Goal: Task Accomplishment & Management: Manage account settings

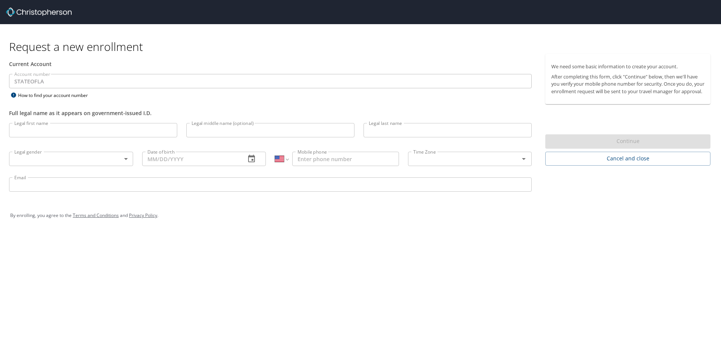
select select "US"
click at [16, 130] on input "Legal first name" at bounding box center [93, 130] width 168 height 14
type input "[PERSON_NAME]"
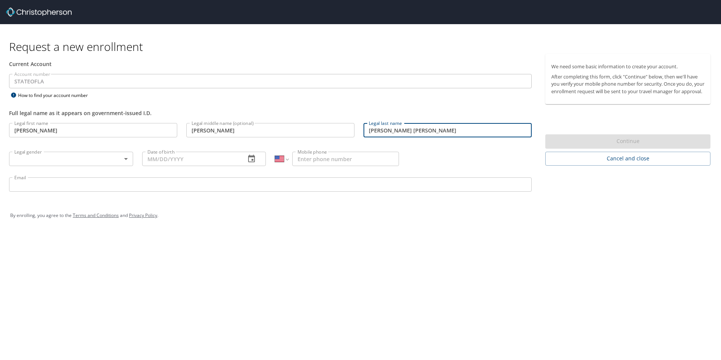
drag, startPoint x: 392, startPoint y: 129, endPoint x: 340, endPoint y: 130, distance: 52.8
click at [340, 130] on div "Legal first name Dawn Legal first name Legal middle name (optional) Marie Legal…" at bounding box center [270, 158] width 531 height 80
type input "[PERSON_NAME]"
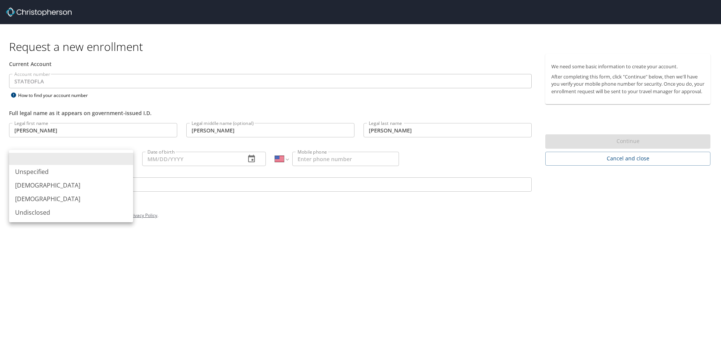
click at [41, 156] on body "Request a new enrollment Current Account Account number STATEOFLA Account numbe…" at bounding box center [360, 180] width 721 height 360
click at [33, 197] on li "[DEMOGRAPHIC_DATA]" at bounding box center [71, 199] width 124 height 14
type input "[DEMOGRAPHIC_DATA]"
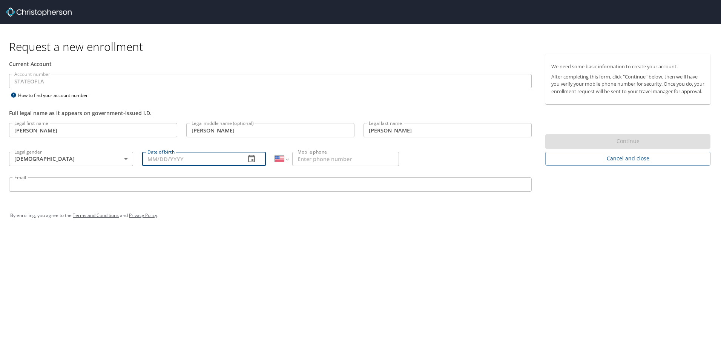
click at [155, 159] on input "Date of birth" at bounding box center [191, 158] width 98 height 14
type input "09/22/1976"
click at [312, 160] on input "Mobile phone" at bounding box center [345, 158] width 107 height 14
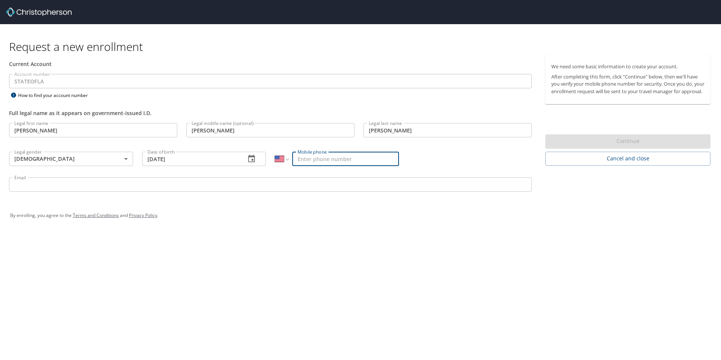
type input "1 (225) 324-0124"
type input "dawn.boniol@ldi.la.gov"
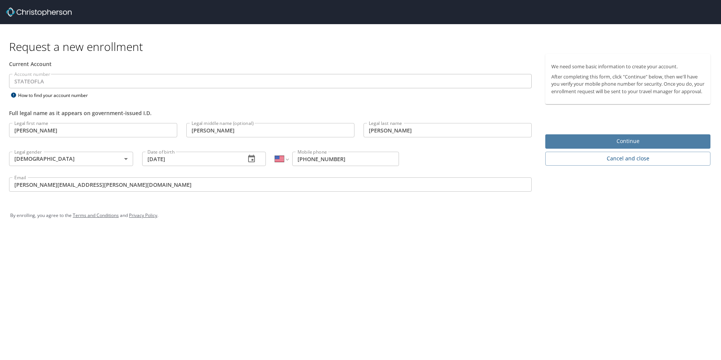
click at [624, 146] on span "Continue" at bounding box center [627, 140] width 153 height 9
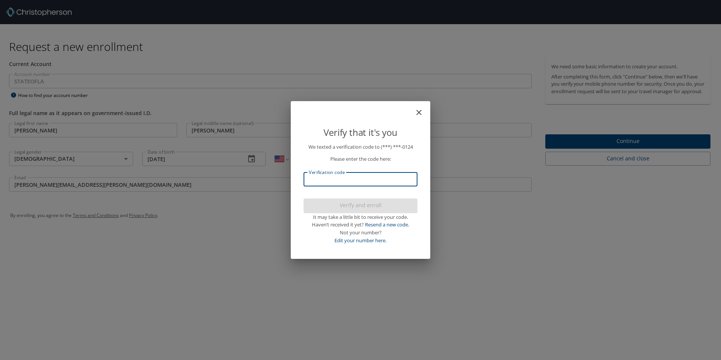
click at [326, 178] on input "Verification code" at bounding box center [360, 179] width 114 height 14
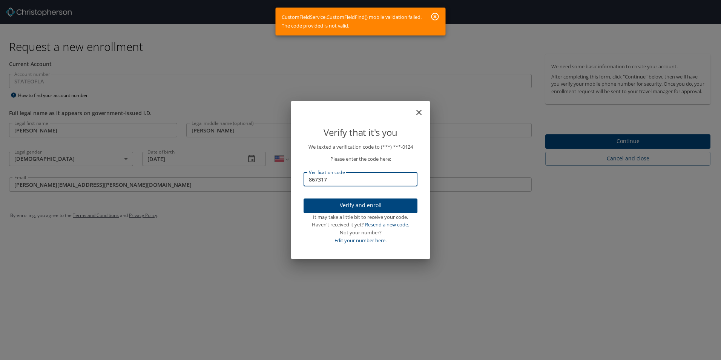
drag, startPoint x: 337, startPoint y: 179, endPoint x: 133, endPoint y: 183, distance: 203.9
click at [134, 183] on div "Verify that it's you We texted a verification code to (***) ***- 0124 Please en…" at bounding box center [360, 180] width 721 height 360
type input "687317"
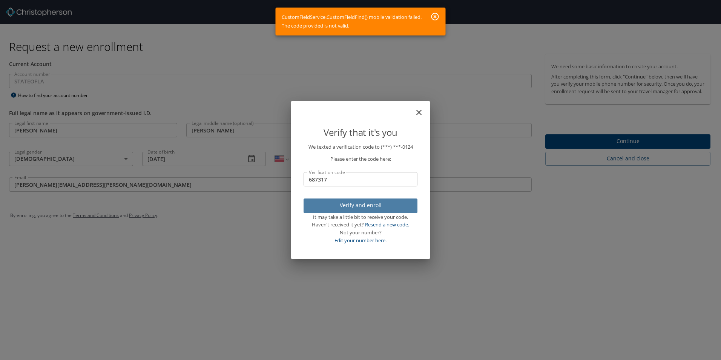
click at [355, 201] on span "Verify and enroll" at bounding box center [360, 204] width 102 height 9
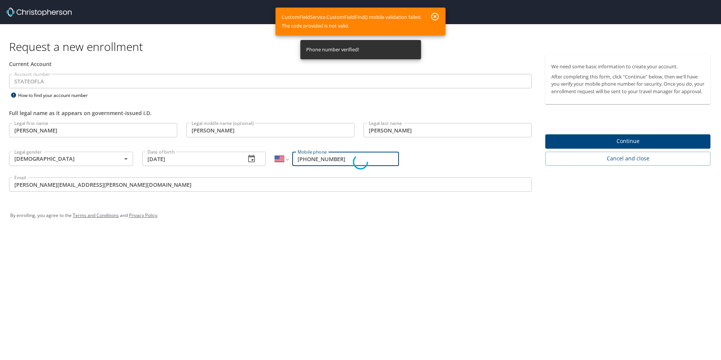
click at [615, 146] on div "Verify that it's you We texted a verification code to (***) ***- 0124 Please en…" at bounding box center [360, 180] width 721 height 360
click at [433, 14] on icon "button" at bounding box center [434, 16] width 9 height 9
click at [346, 257] on div "Verify that it's you We texted a verification code to (***) ***- 0124 Please en…" at bounding box center [360, 180] width 139 height 158
click at [436, 14] on icon "button" at bounding box center [435, 17] width 8 height 8
click at [432, 14] on icon "button" at bounding box center [435, 17] width 8 height 8
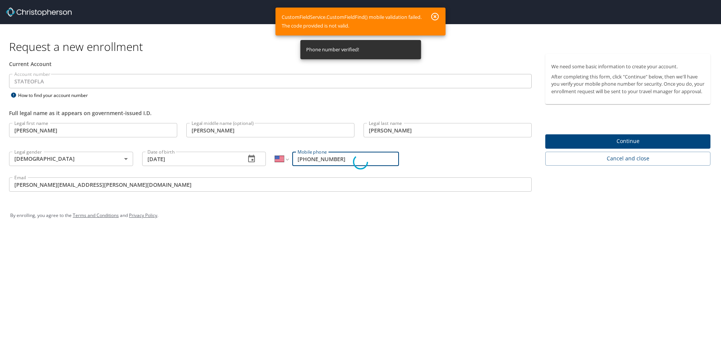
click at [329, 52] on div "Phone number verified!" at bounding box center [332, 49] width 53 height 15
click at [590, 144] on div "Verify that it's you We texted a verification code to (***) ***- 0124 Please en…" at bounding box center [360, 180] width 721 height 360
click at [550, 233] on div "Verify that it's you We texted a verification code to (***) ***- 0124 Please en…" at bounding box center [360, 180] width 721 height 360
click at [434, 13] on icon "button" at bounding box center [435, 17] width 8 height 8
click at [625, 147] on div "Verify that it's you We texted a verification code to (***) ***- 0124 Please en…" at bounding box center [360, 180] width 721 height 360
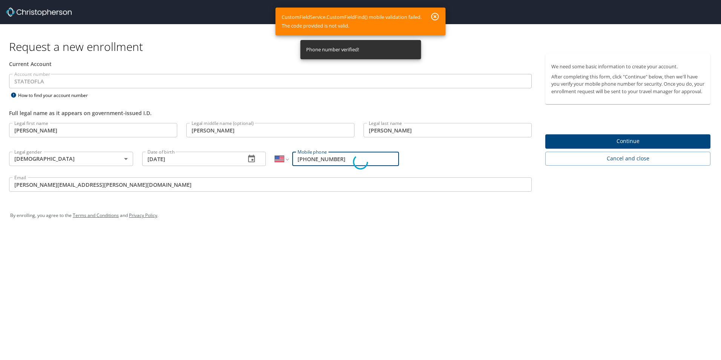
click at [625, 147] on div "Verify that it's you We texted a verification code to (***) ***- 0124 Please en…" at bounding box center [360, 180] width 721 height 360
click at [605, 149] on div "Verify that it's you We texted a verification code to (***) ***- 0124 Please en…" at bounding box center [360, 180] width 721 height 360
click at [472, 305] on div "Verify that it's you We texted a verification code to (***) ***- 0124 Please en…" at bounding box center [360, 180] width 721 height 360
click at [231, 57] on div "Verify that it's you We texted a verification code to (***) ***- 0124 Please en…" at bounding box center [360, 180] width 721 height 360
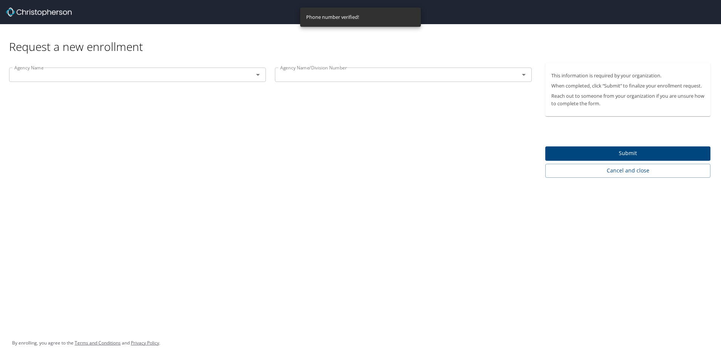
click at [71, 80] on input "text" at bounding box center [126, 75] width 230 height 10
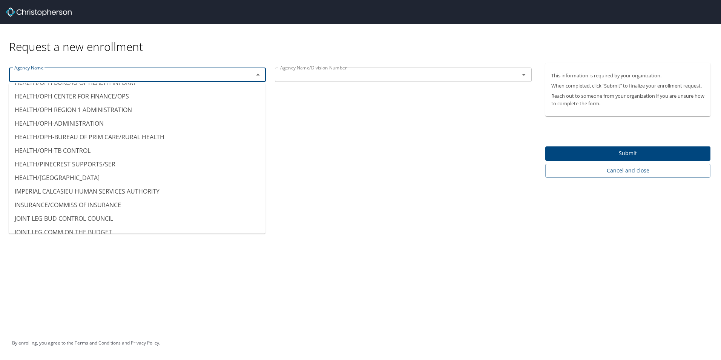
scroll to position [2864, 0]
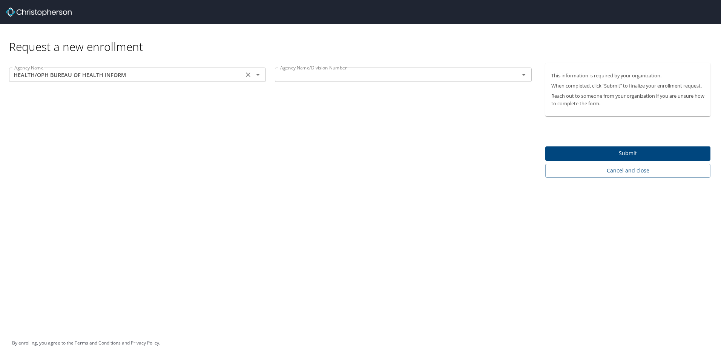
click at [92, 76] on input "HEALTH/OPH BUREAU OF HEALTH INFORM" at bounding box center [126, 75] width 230 height 10
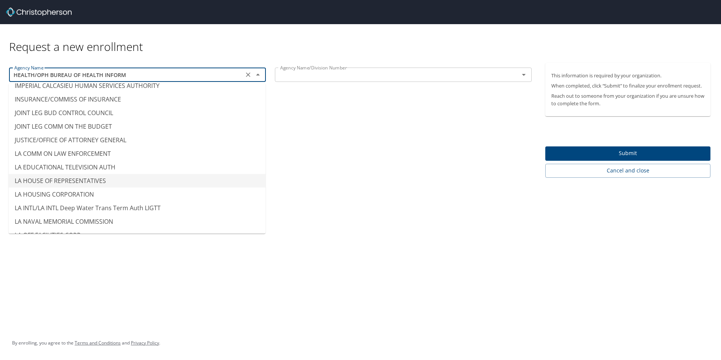
scroll to position [3045, 0]
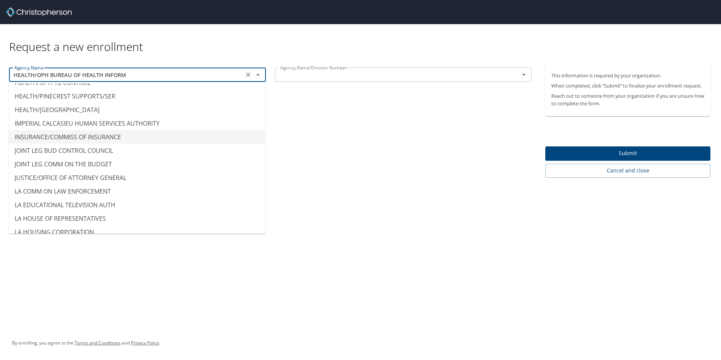
click at [28, 130] on li "INSURANCE/COMMISS OF INSURANCE" at bounding box center [137, 137] width 257 height 14
type input "INSURANCE/COMMISS OF INSURANCE"
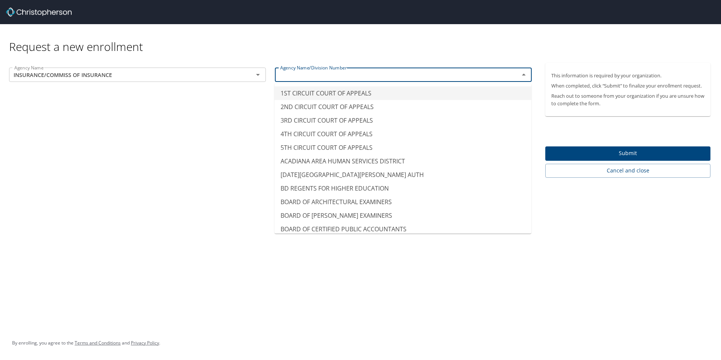
click at [288, 75] on input "text" at bounding box center [392, 75] width 230 height 10
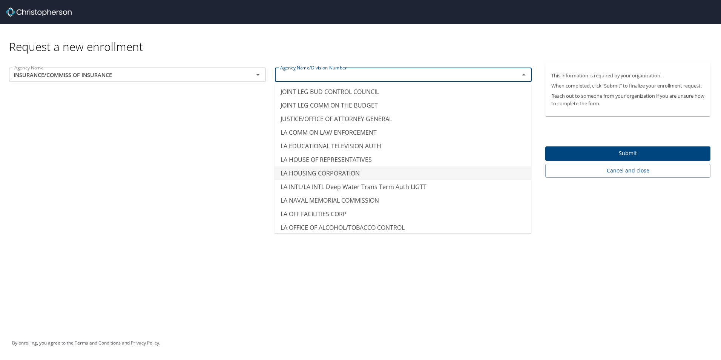
scroll to position [3015, 0]
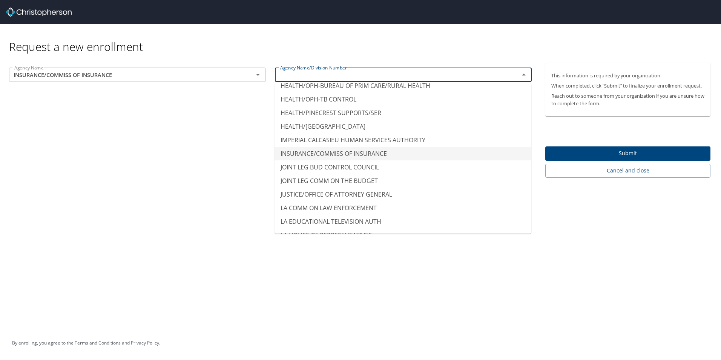
click at [306, 147] on li "INSURANCE/COMMISS OF INSURANCE" at bounding box center [402, 154] width 257 height 14
type input "INSURANCE/COMMISS OF INSURANCE"
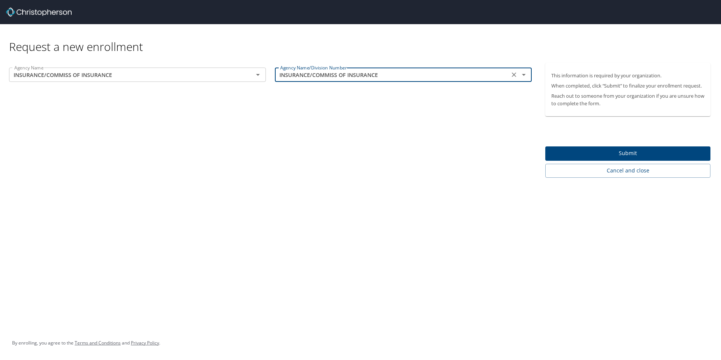
click at [628, 150] on span "Submit" at bounding box center [627, 152] width 153 height 9
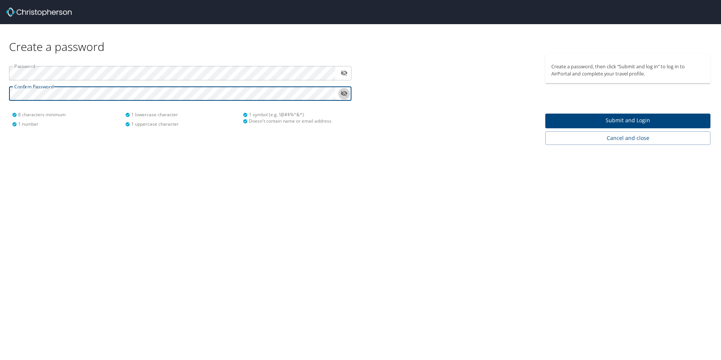
click at [344, 93] on icon "toggle password visibility" at bounding box center [344, 94] width 7 height 6
click at [344, 93] on icon "toggle password visibility" at bounding box center [344, 93] width 7 height 5
click at [345, 75] on icon "toggle password visibility" at bounding box center [344, 73] width 7 height 6
click at [345, 75] on icon "toggle password visibility" at bounding box center [344, 73] width 7 height 5
click at [625, 121] on span "Submit and Login" at bounding box center [627, 120] width 153 height 9
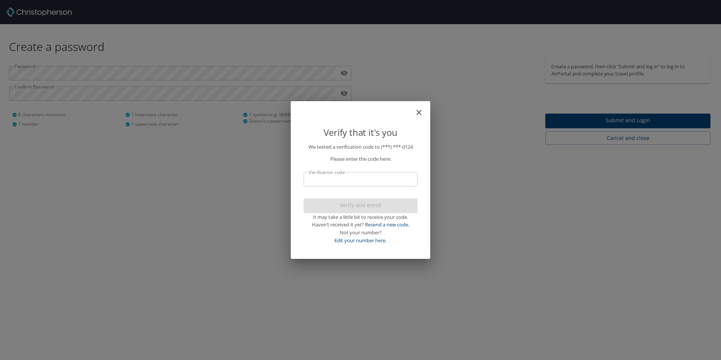
click at [317, 178] on input "Verification code" at bounding box center [360, 179] width 114 height 14
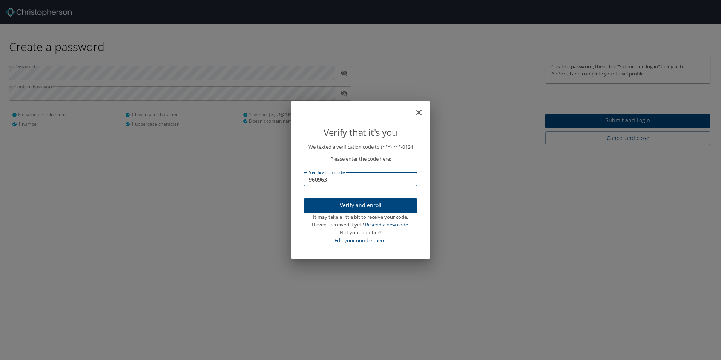
type input "960963"
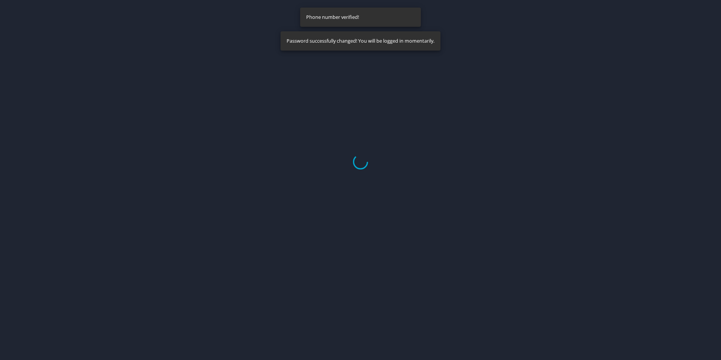
select select "US"
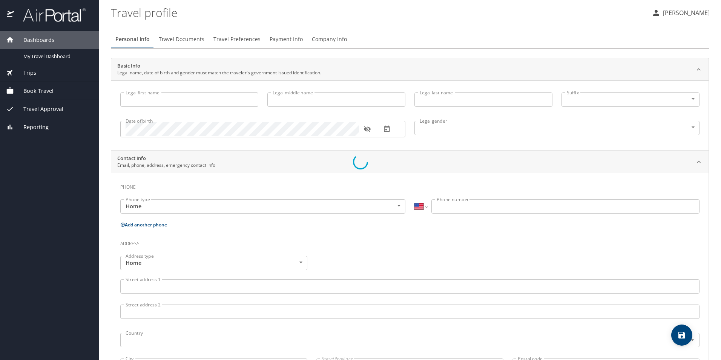
type input "Dawn"
type input "Marie"
type input "Boniol"
type input "Female"
select select "US"
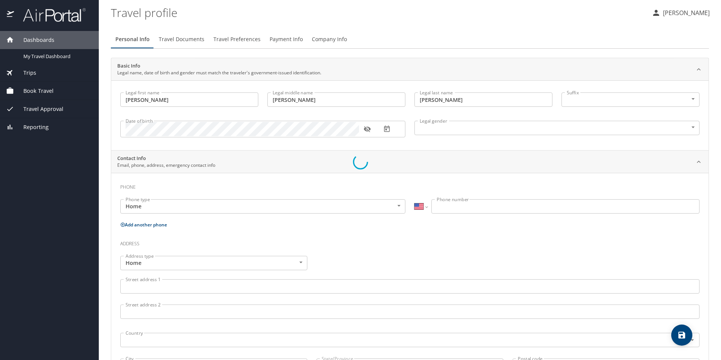
select select "US"
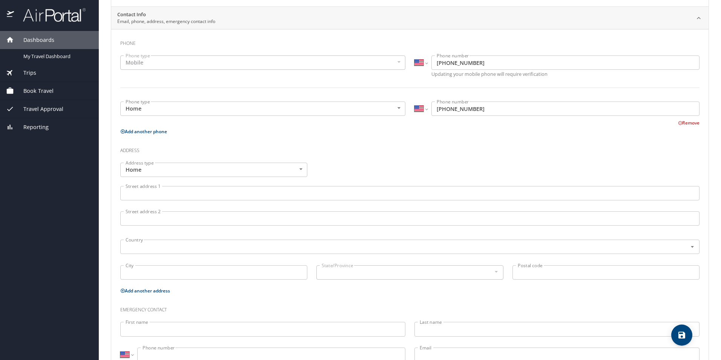
scroll to position [151, 0]
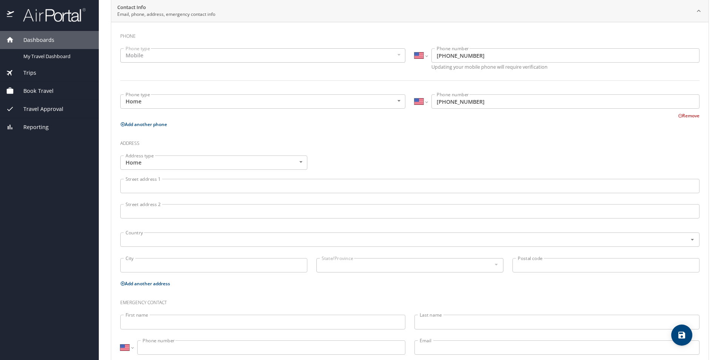
click at [133, 184] on input "Street address 1" at bounding box center [409, 186] width 579 height 14
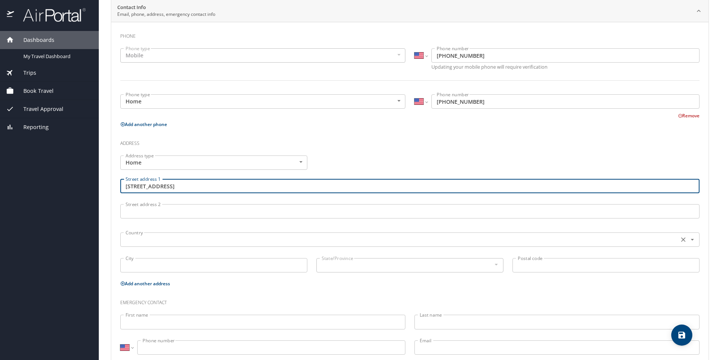
type input "8033 Versailles Ave."
click at [133, 240] on input "text" at bounding box center [398, 239] width 552 height 10
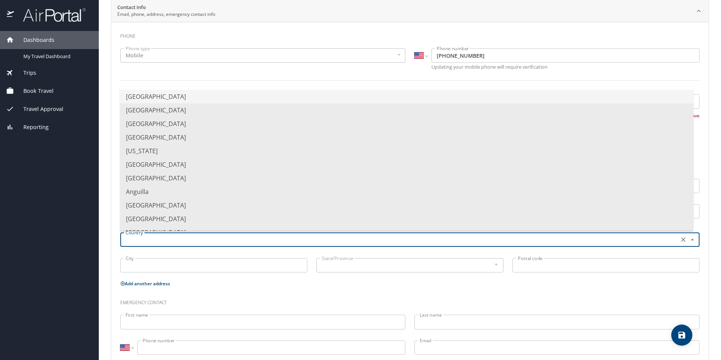
click at [137, 93] on li "United States of America" at bounding box center [406, 97] width 573 height 14
type input "United States of America"
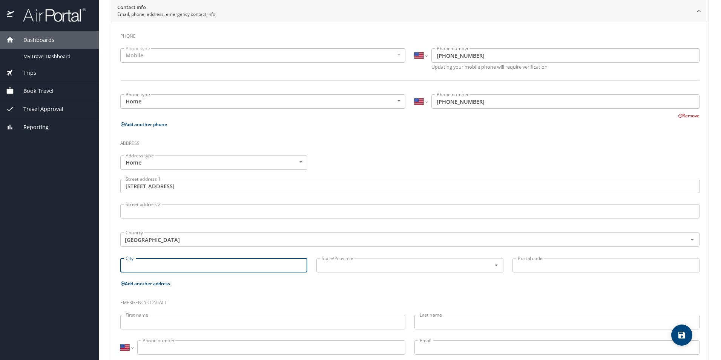
click at [130, 265] on input "City" at bounding box center [213, 265] width 187 height 14
type input "Denham Springs"
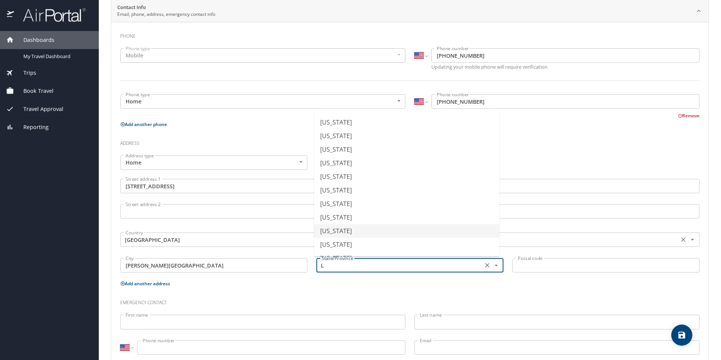
click at [335, 231] on li "Louisiana" at bounding box center [406, 231] width 185 height 14
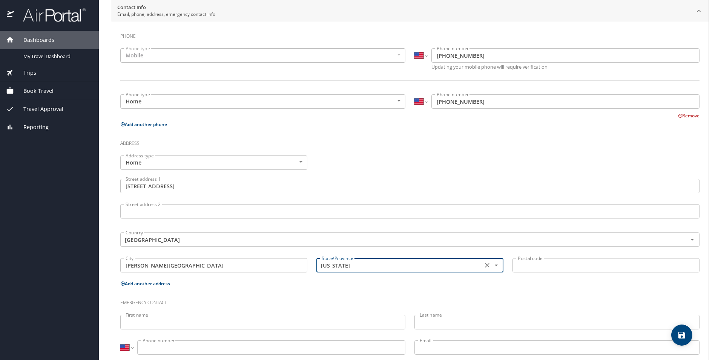
type input "Louisiana"
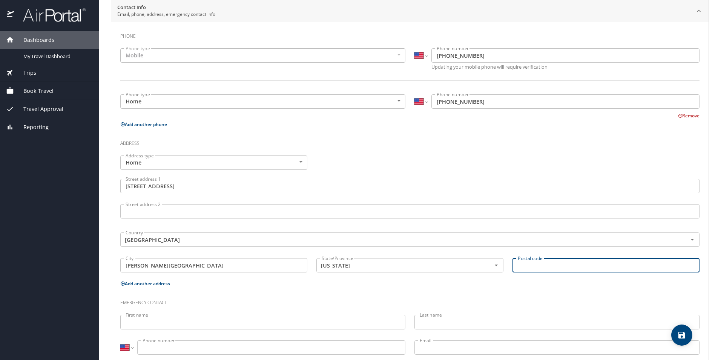
click at [533, 266] on input "Postal code" at bounding box center [605, 265] width 187 height 14
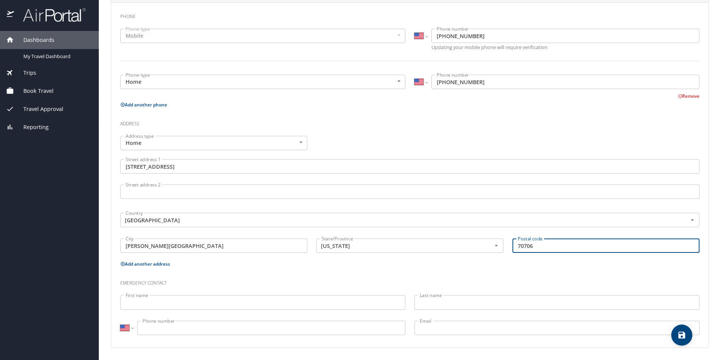
type input "70706"
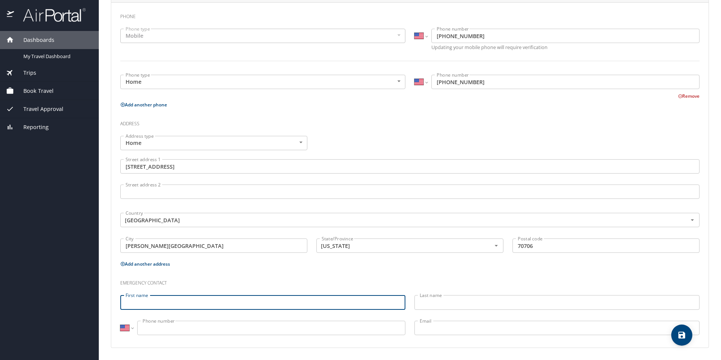
click at [134, 304] on input "First name" at bounding box center [262, 302] width 285 height 14
type input "Carl"
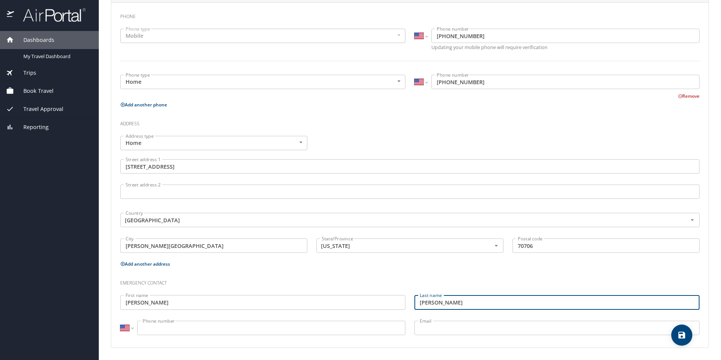
type input "Boniol"
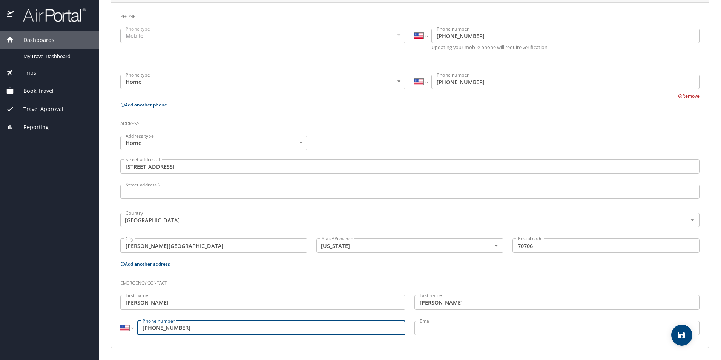
type input "(225) 324-0219"
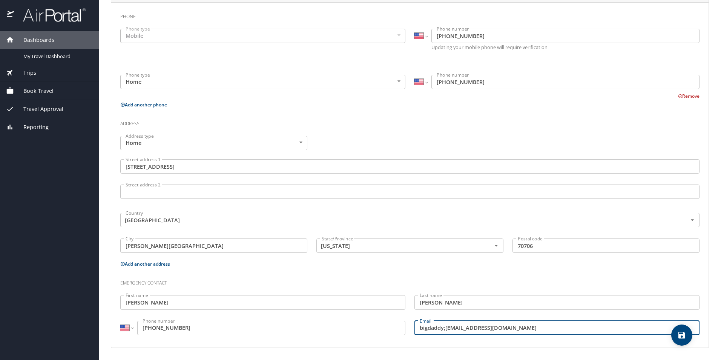
click at [442, 328] on input "bigdaddy;lsu@yahoo.com" at bounding box center [556, 327] width 285 height 14
type input "bigdaddylsu@yahoo.com"
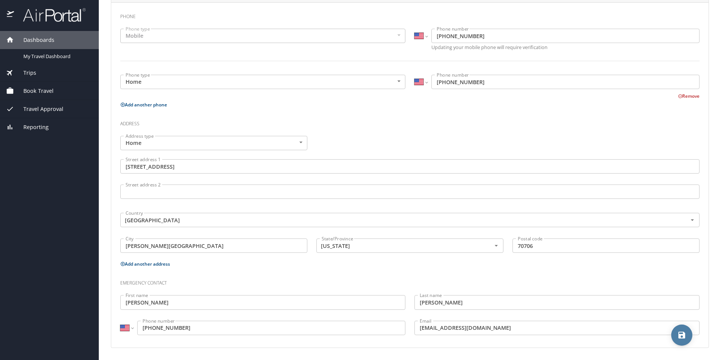
click at [679, 335] on icon "save" at bounding box center [681, 334] width 7 height 7
select select "US"
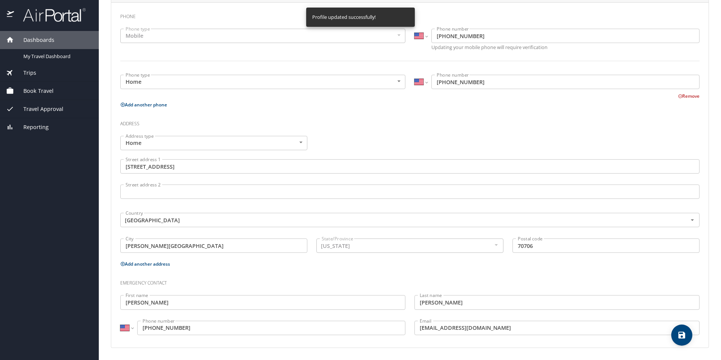
select select "US"
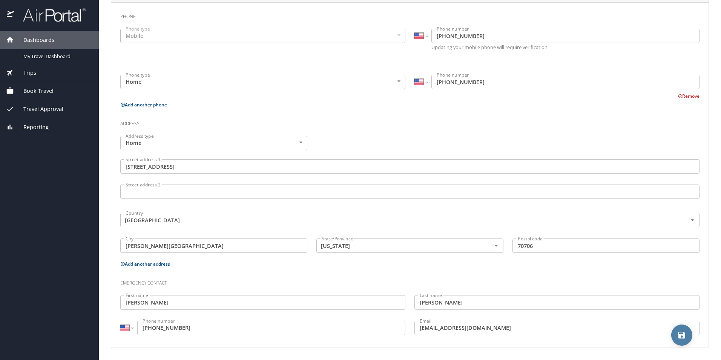
click at [678, 333] on icon "save" at bounding box center [681, 334] width 9 height 9
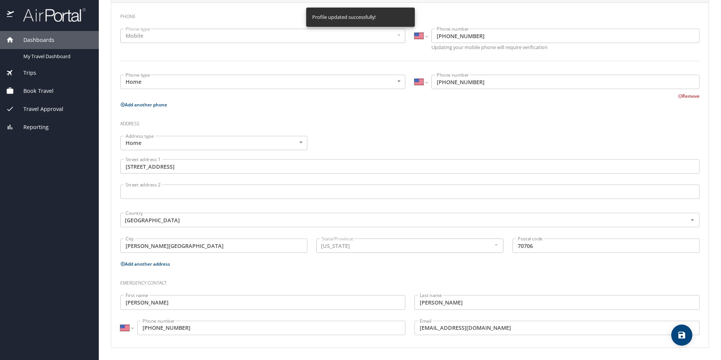
select select "US"
click at [36, 57] on span "My Travel Dashboard" at bounding box center [56, 56] width 66 height 7
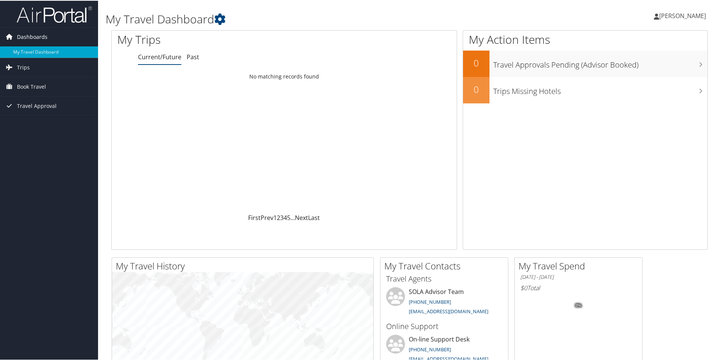
click at [35, 34] on span "Dashboards" at bounding box center [32, 36] width 31 height 19
click at [685, 16] on span "[PERSON_NAME]" at bounding box center [682, 15] width 47 height 8
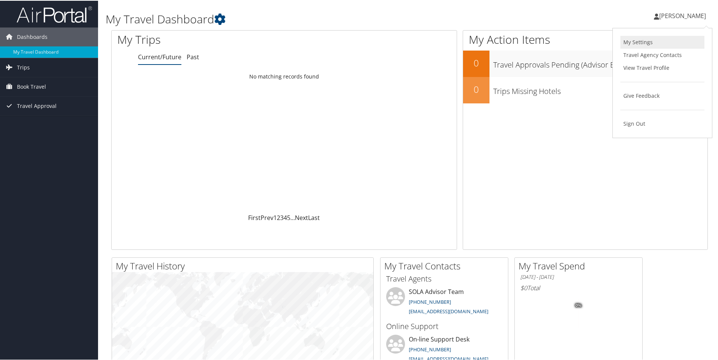
click at [642, 42] on link "My Settings" at bounding box center [662, 41] width 84 height 13
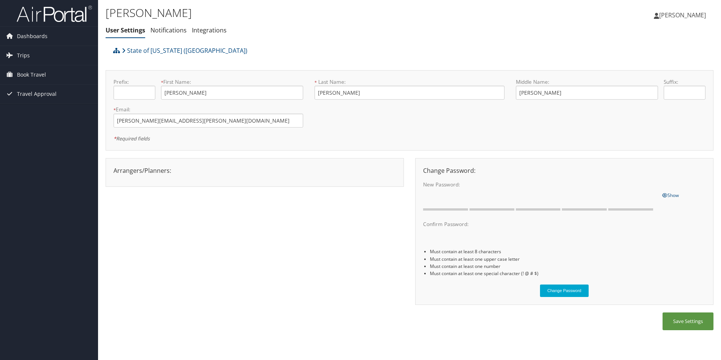
click at [679, 15] on span "[PERSON_NAME]" at bounding box center [682, 15] width 47 height 8
click at [649, 56] on link "Travel Agency Contacts" at bounding box center [663, 54] width 84 height 13
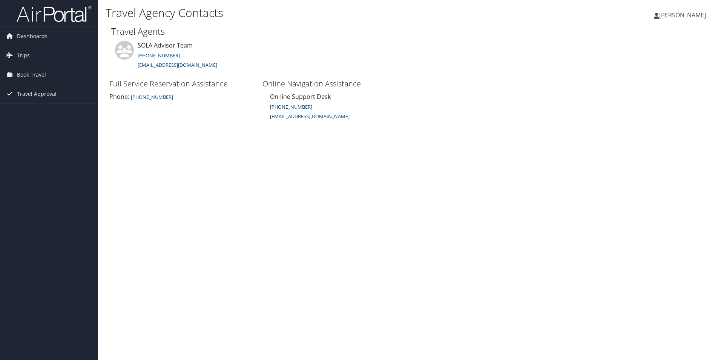
click at [676, 17] on span "[PERSON_NAME]" at bounding box center [682, 15] width 47 height 8
click at [638, 66] on link "View Travel Profile" at bounding box center [663, 67] width 84 height 13
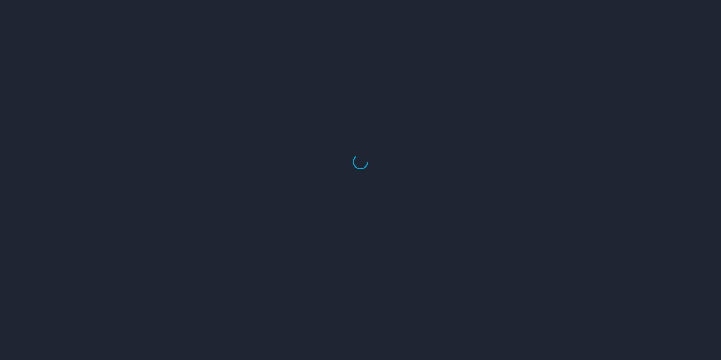
select select "US"
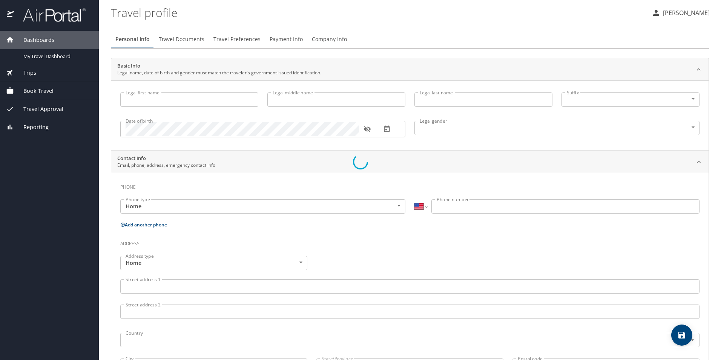
type input "[PERSON_NAME]"
type input "[DEMOGRAPHIC_DATA]"
type input "[PERSON_NAME]"
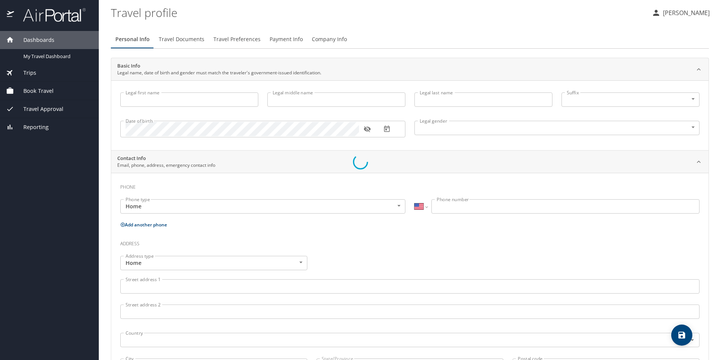
type input "[PERSON_NAME]"
type input "[PHONE_NUMBER]"
type input "[EMAIL_ADDRESS][DOMAIN_NAME]"
select select "US"
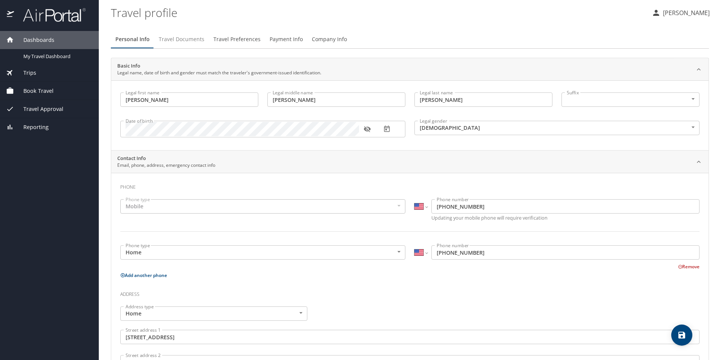
click at [173, 36] on span "Travel Documents" at bounding box center [182, 39] width 46 height 9
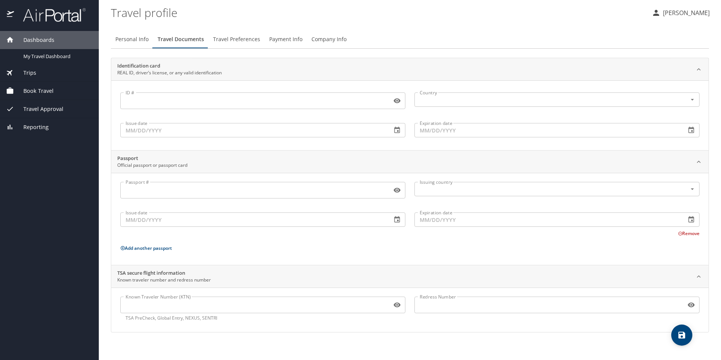
click at [128, 98] on input "ID #" at bounding box center [254, 100] width 268 height 14
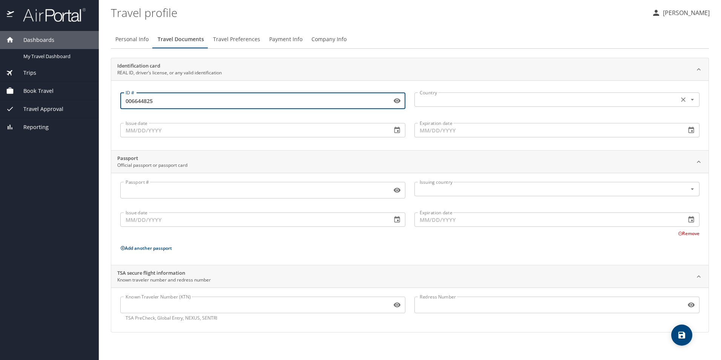
type input "006644825"
click at [440, 101] on input "text" at bounding box center [545, 100] width 258 height 10
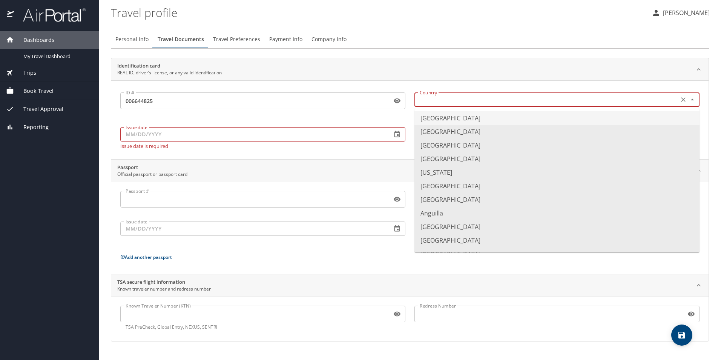
click at [439, 121] on li "United States of America" at bounding box center [556, 118] width 285 height 14
type input "United States of America"
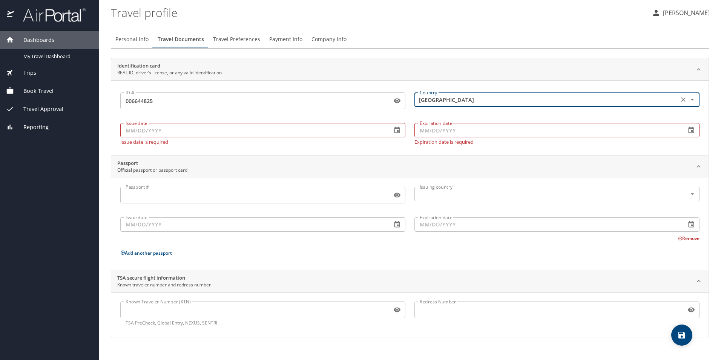
click at [130, 130] on input "Issue date" at bounding box center [252, 130] width 265 height 14
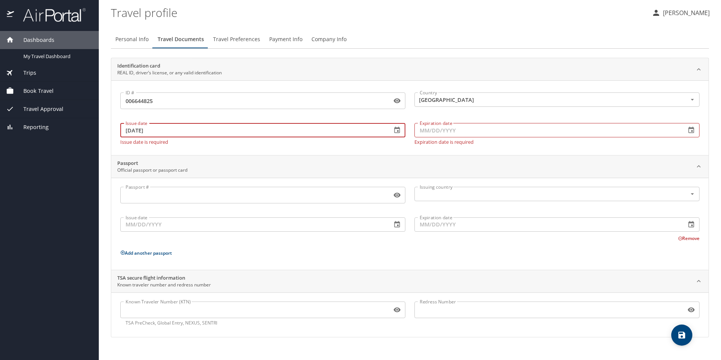
type input "07/05/2024"
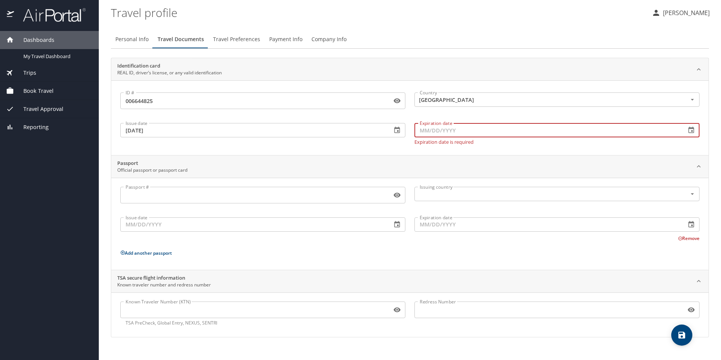
click at [419, 130] on input "Expiration date" at bounding box center [546, 130] width 265 height 14
type input "09/22/2030"
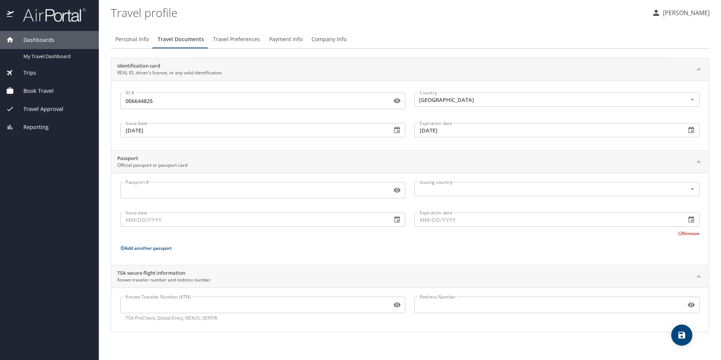
click at [134, 306] on input "Known Traveler Number (KTN)" at bounding box center [254, 304] width 268 height 14
click at [132, 322] on div "Known Traveler Number (KTN) Known Traveler Number (KTN) TSA PreCheck, Global En…" at bounding box center [263, 309] width 294 height 34
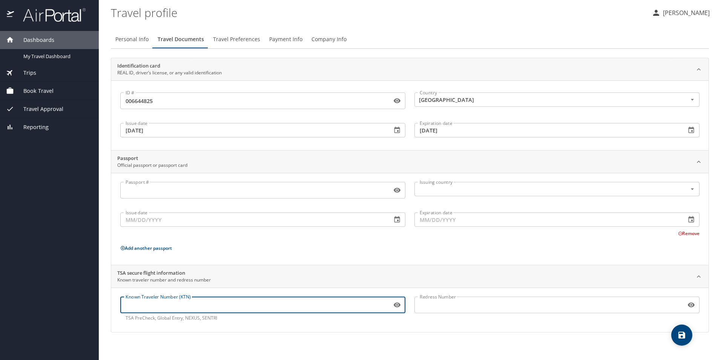
click at [125, 303] on input "Known Traveler Number (KTN)" at bounding box center [254, 304] width 268 height 14
click at [132, 305] on input "Known Traveler Number (KTN)" at bounding box center [254, 304] width 268 height 14
paste input "TT13RBKHT"
click at [127, 305] on input "TT13RBKHT" at bounding box center [254, 304] width 268 height 14
drag, startPoint x: 162, startPoint y: 305, endPoint x: 116, endPoint y: 305, distance: 46.7
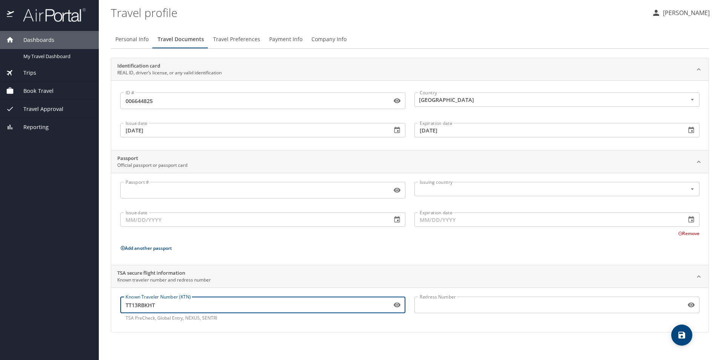
click at [116, 305] on div "Known Traveler Number (KTN) TT13RBKHT Known Traveler Number (KTN) TSA PreCheck,…" at bounding box center [263, 309] width 294 height 34
type input "TT13RBKHT"
click at [423, 310] on input "Redress Number" at bounding box center [548, 304] width 268 height 14
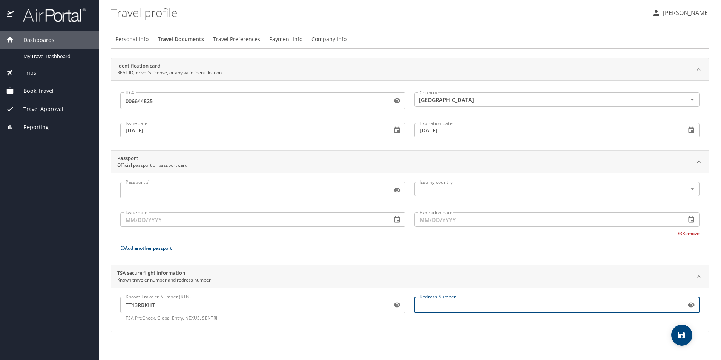
paste input "TT13RBKHT"
type input "TT13RBKHT"
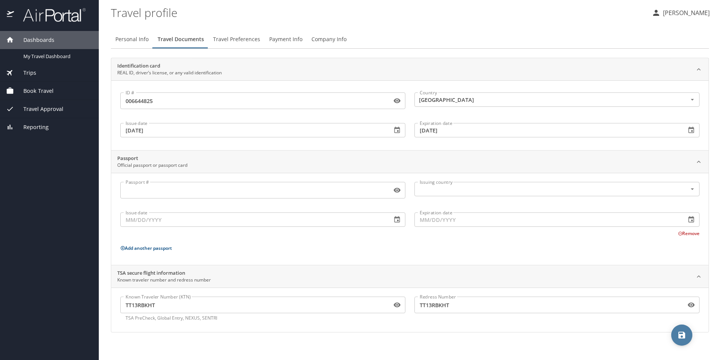
click at [679, 337] on icon "save" at bounding box center [681, 334] width 7 height 7
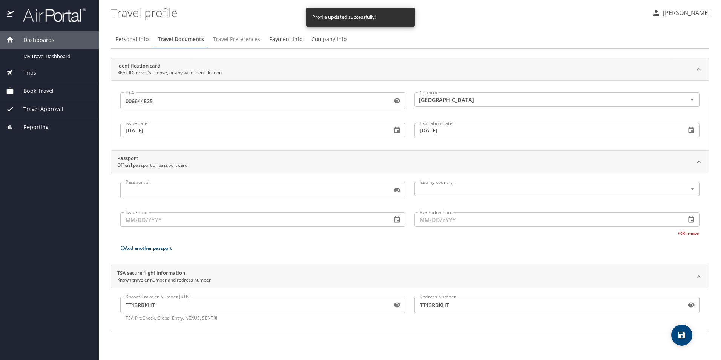
click at [236, 38] on span "Travel Preferences" at bounding box center [236, 39] width 47 height 9
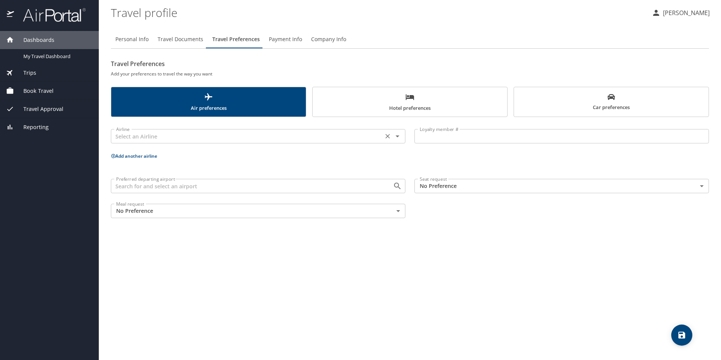
click at [133, 135] on input "text" at bounding box center [247, 136] width 268 height 10
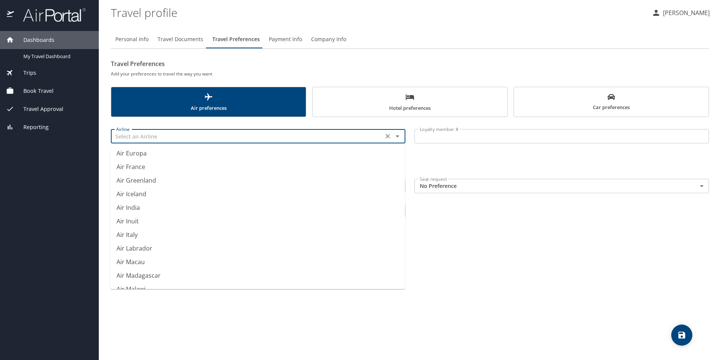
scroll to position [678, 0]
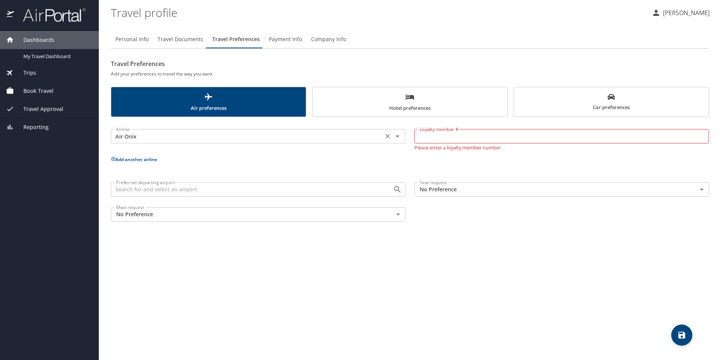
click at [133, 137] on input "Air Onix" at bounding box center [247, 136] width 268 height 10
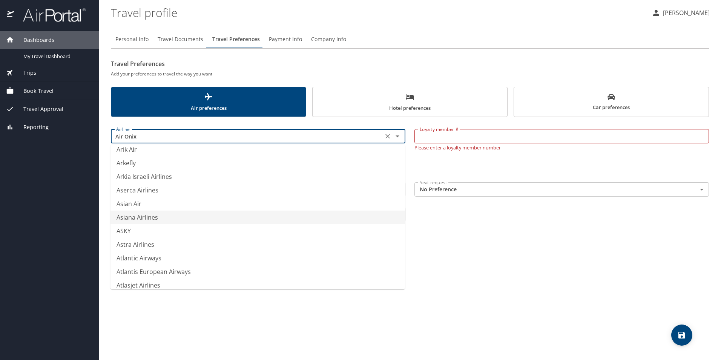
scroll to position [1086, 0]
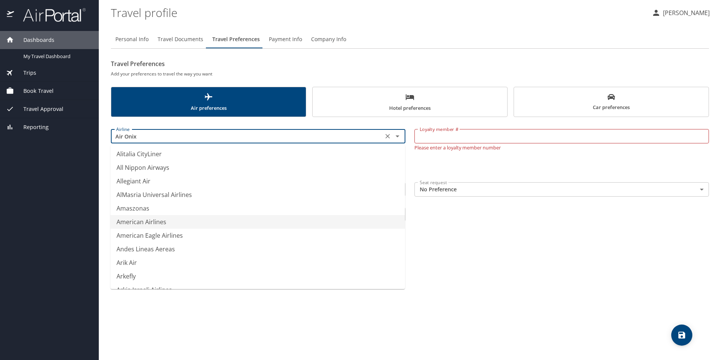
click at [138, 224] on li "American Airlines" at bounding box center [257, 222] width 294 height 14
type input "American Airlines"
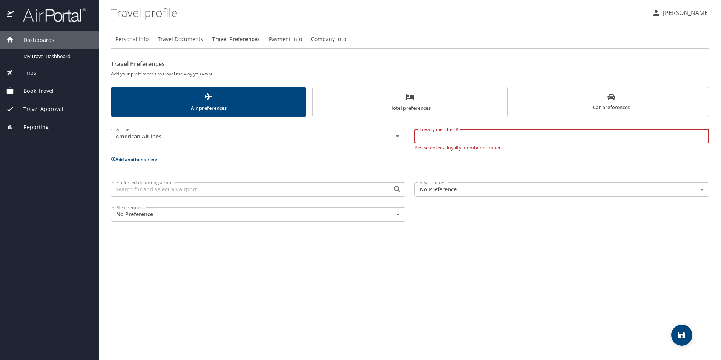
click at [434, 135] on input "Loyalty member #" at bounding box center [561, 136] width 294 height 14
paste input "MX223V0"
type input "MX223V0"
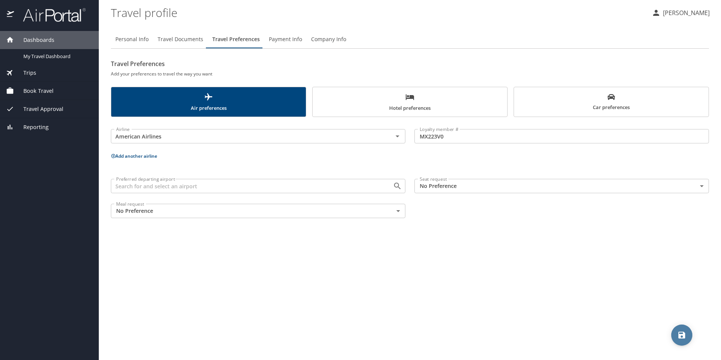
click at [687, 336] on span "save" at bounding box center [681, 334] width 21 height 9
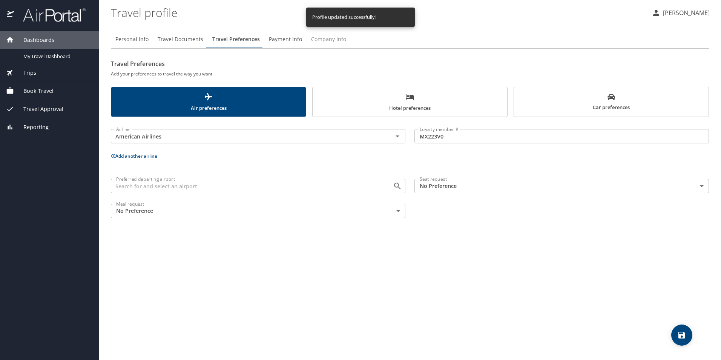
click at [324, 38] on span "Company Info" at bounding box center [328, 39] width 35 height 9
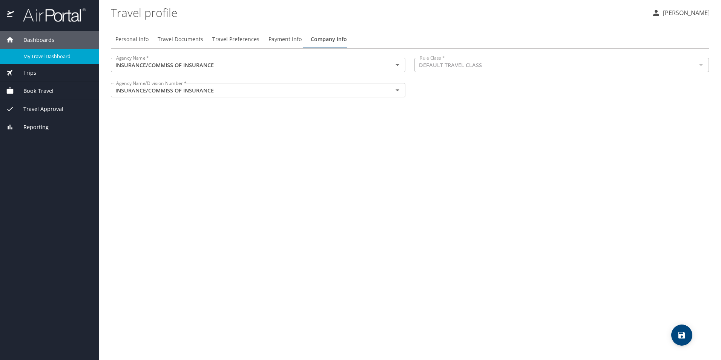
click at [42, 58] on span "My Travel Dashboard" at bounding box center [56, 56] width 66 height 7
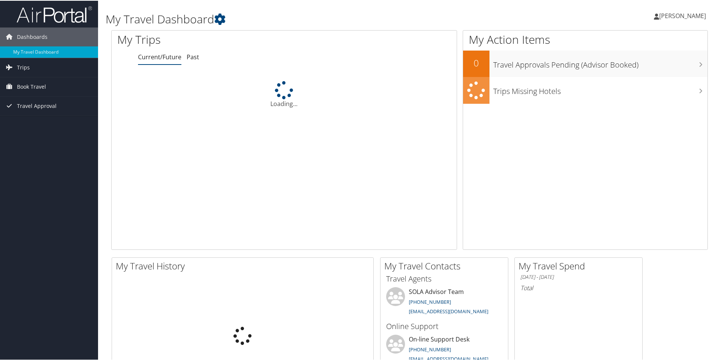
click at [681, 14] on span "[PERSON_NAME]" at bounding box center [682, 15] width 47 height 8
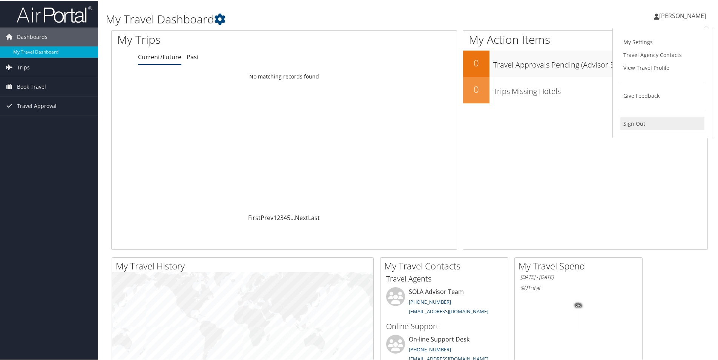
click at [636, 125] on link "Sign Out" at bounding box center [662, 122] width 84 height 13
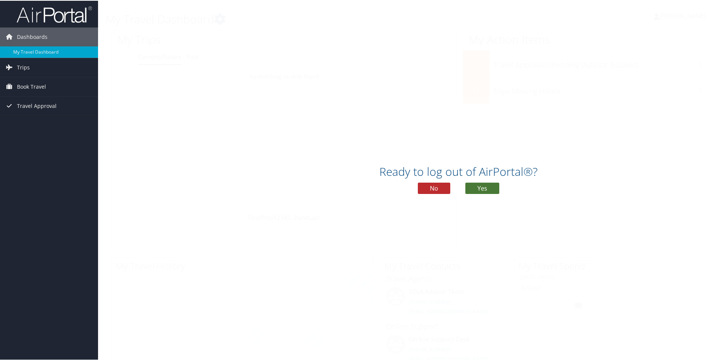
click at [477, 187] on button "Yes" at bounding box center [482, 187] width 34 height 11
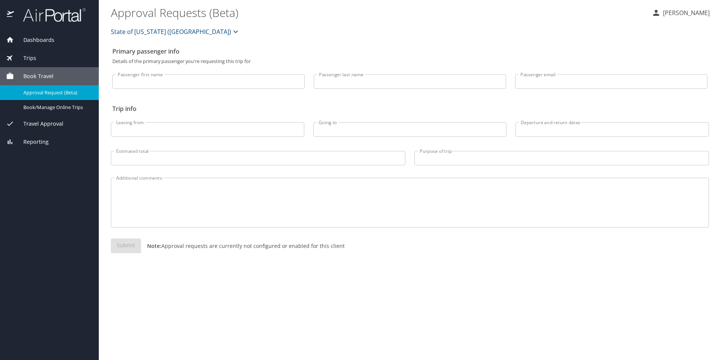
click at [30, 43] on span "Dashboards" at bounding box center [34, 40] width 40 height 8
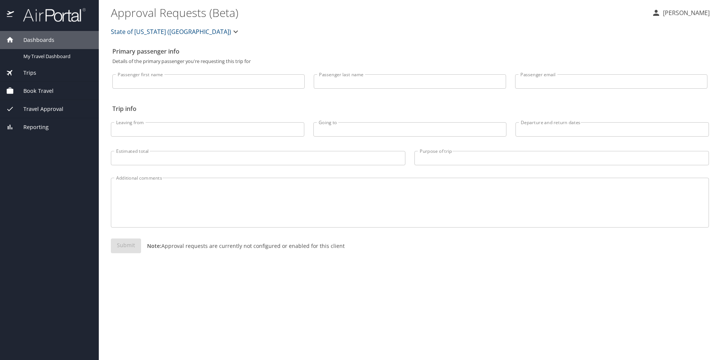
click at [29, 71] on span "Trips" at bounding box center [25, 73] width 22 height 8
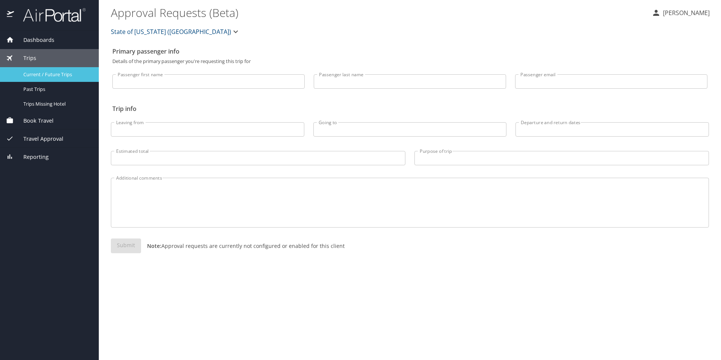
click at [44, 75] on span "Current / Future Trips" at bounding box center [56, 74] width 66 height 7
